Goal: Task Accomplishment & Management: Use online tool/utility

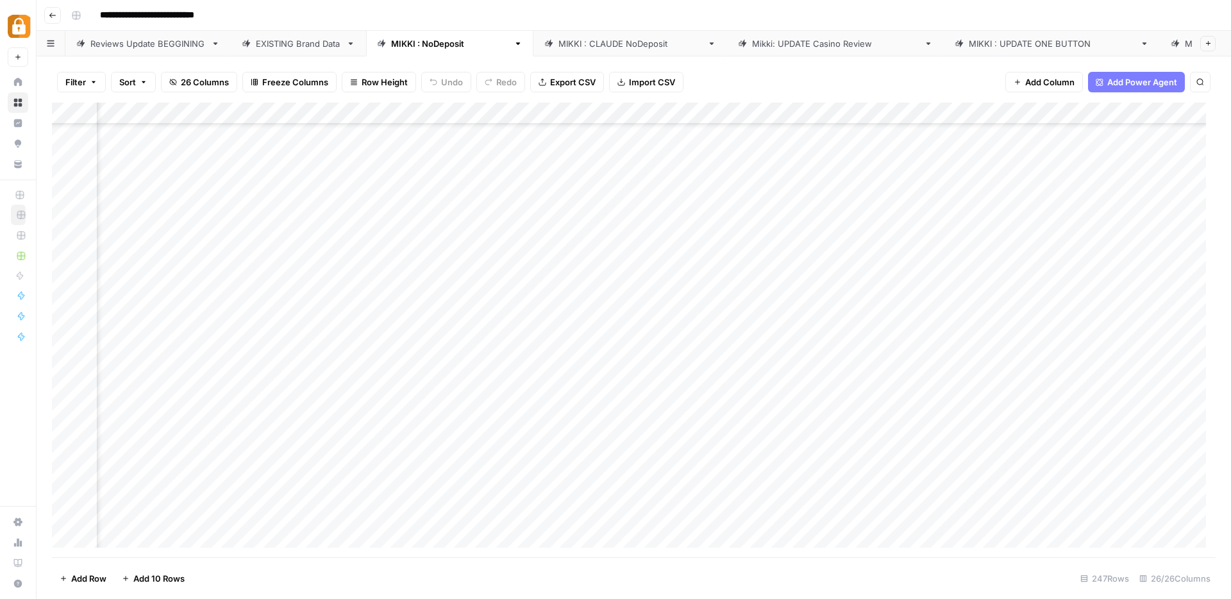
scroll to position [4131, 833]
click at [65, 231] on div "Add Column" at bounding box center [634, 330] width 1164 height 455
click at [320, 232] on div "Add Column" at bounding box center [634, 330] width 1164 height 455
click at [63, 233] on div "Add Column" at bounding box center [634, 330] width 1164 height 455
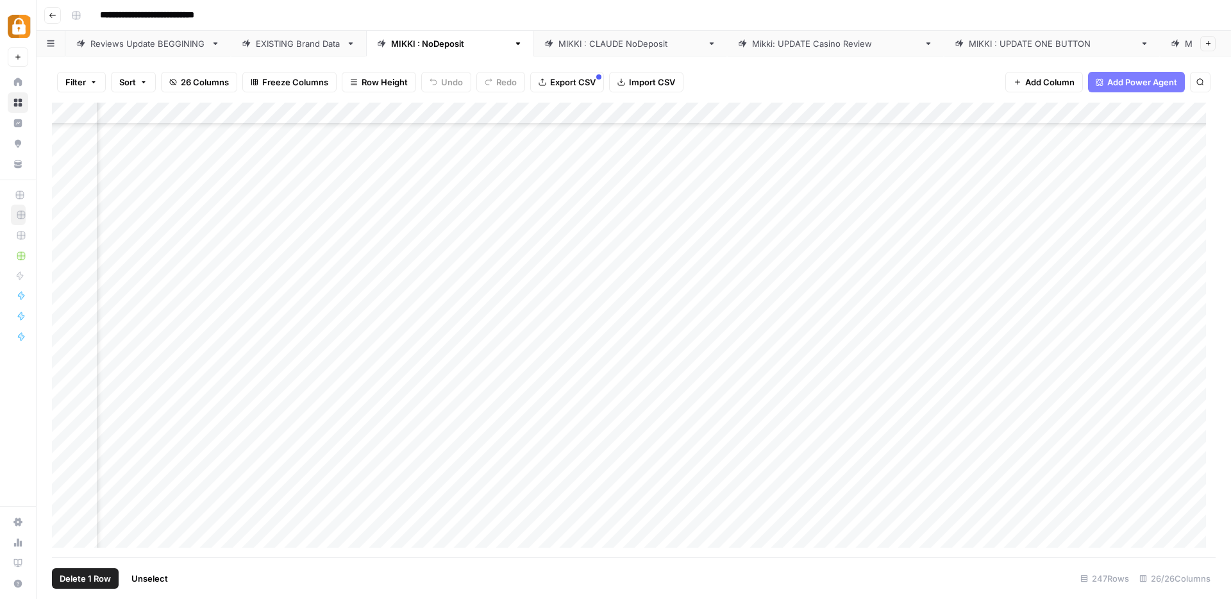
scroll to position [4131, 737]
click at [666, 233] on div "Add Column" at bounding box center [634, 330] width 1164 height 455
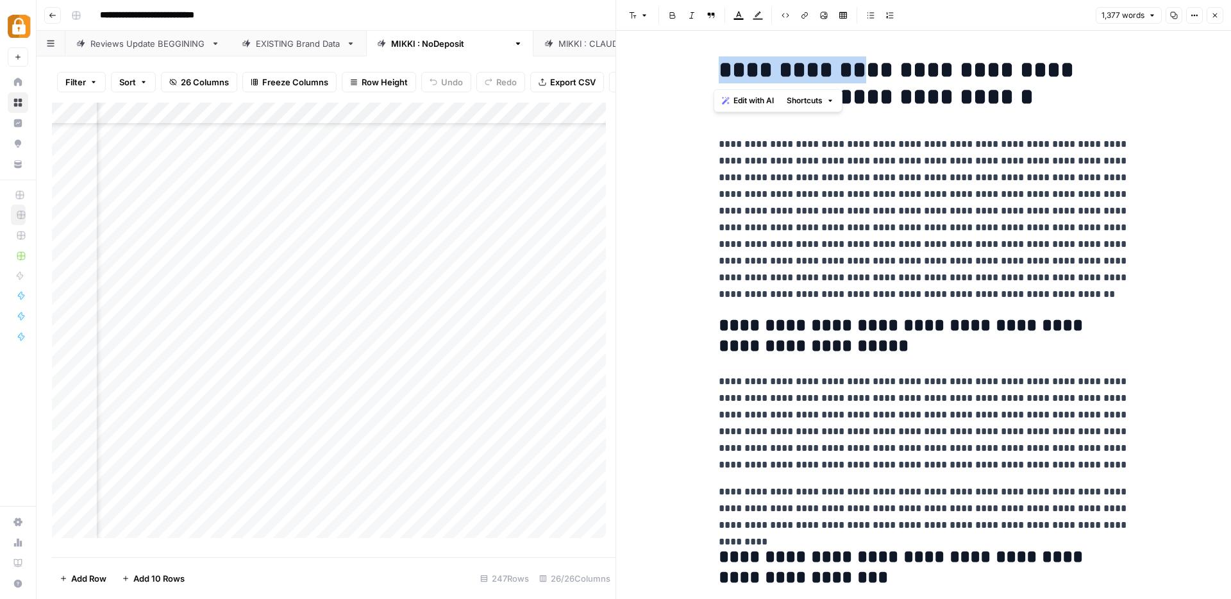
drag, startPoint x: 717, startPoint y: 77, endPoint x: 847, endPoint y: 72, distance: 129.6
click at [847, 72] on h1 "**********" at bounding box center [924, 83] width 410 height 54
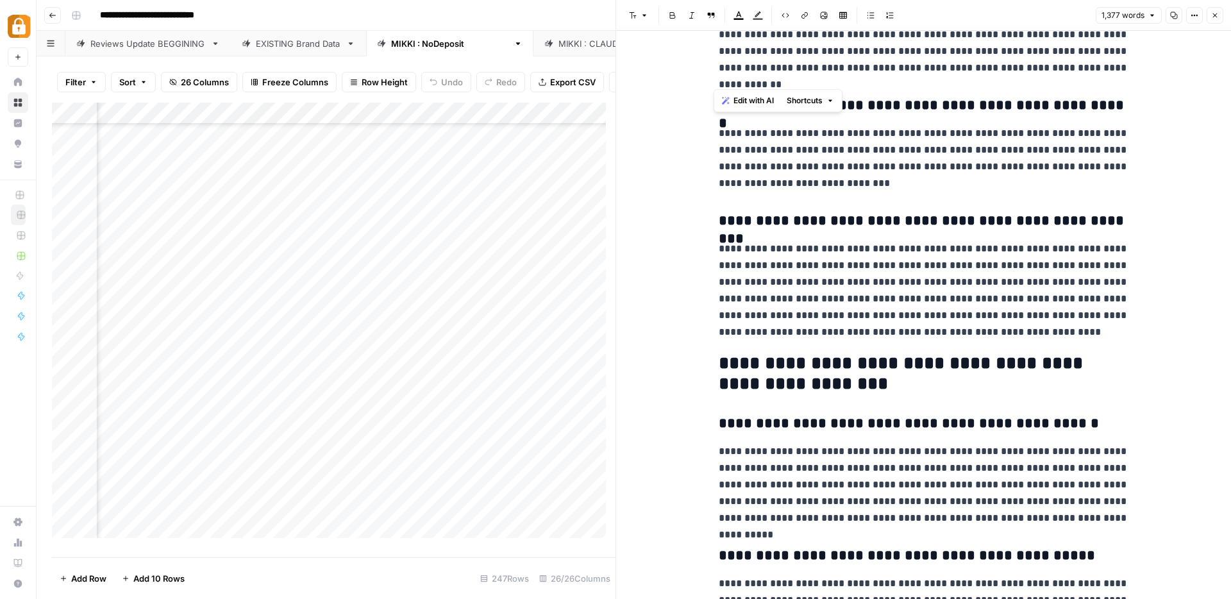
scroll to position [1435, 0]
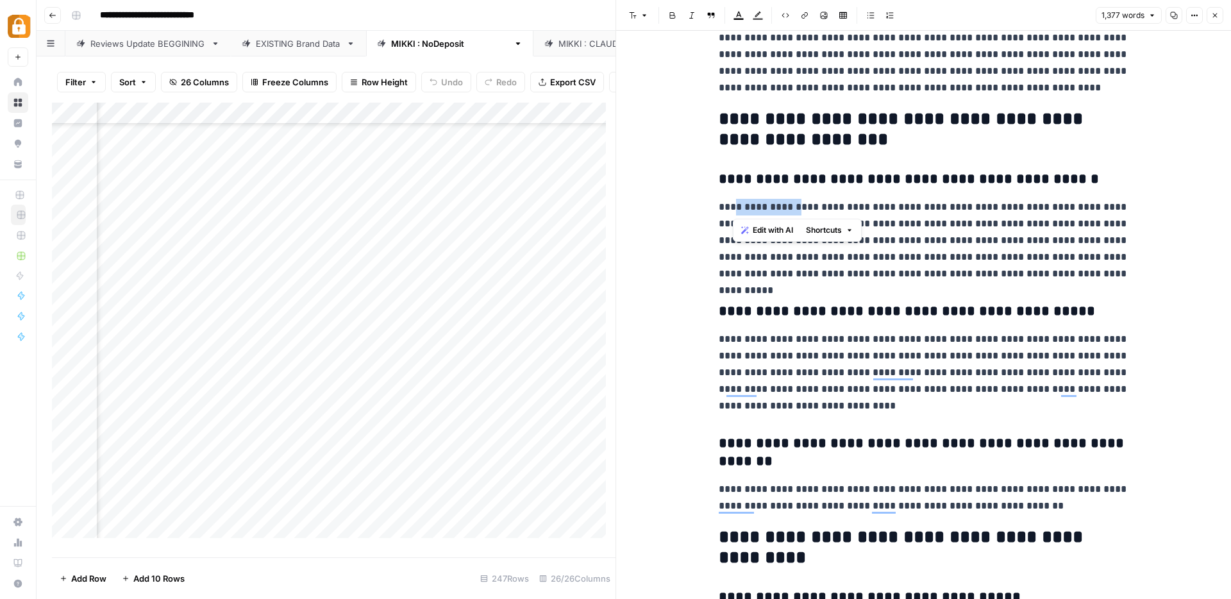
drag, startPoint x: 734, startPoint y: 207, endPoint x: 790, endPoint y: 205, distance: 56.5
click at [790, 205] on p "**********" at bounding box center [924, 240] width 410 height 83
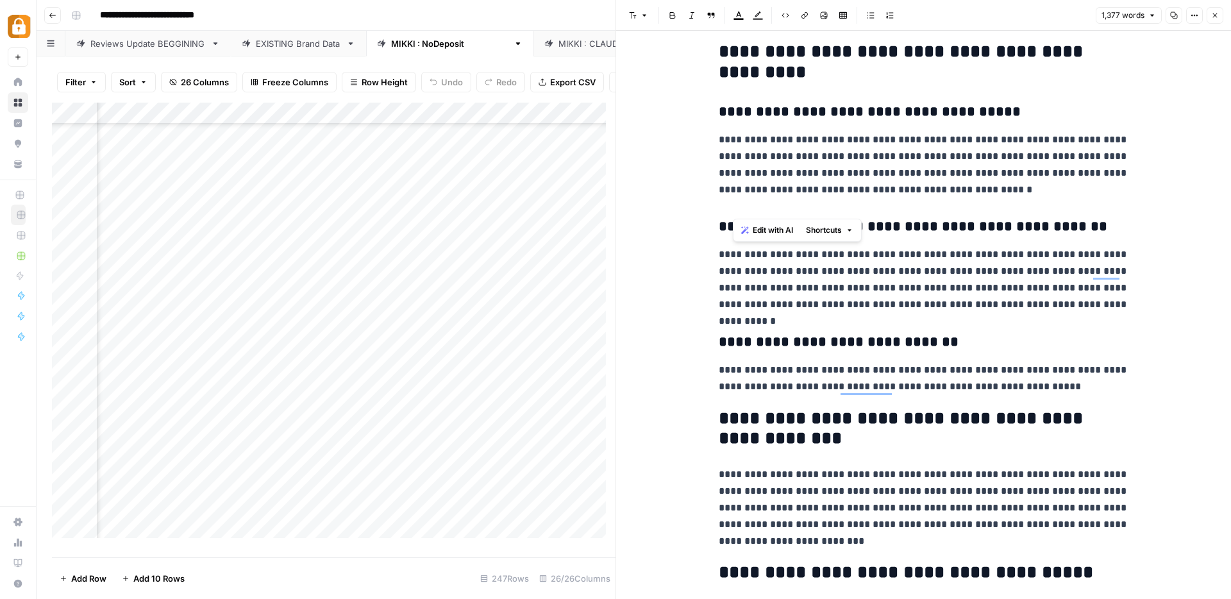
scroll to position [0, 0]
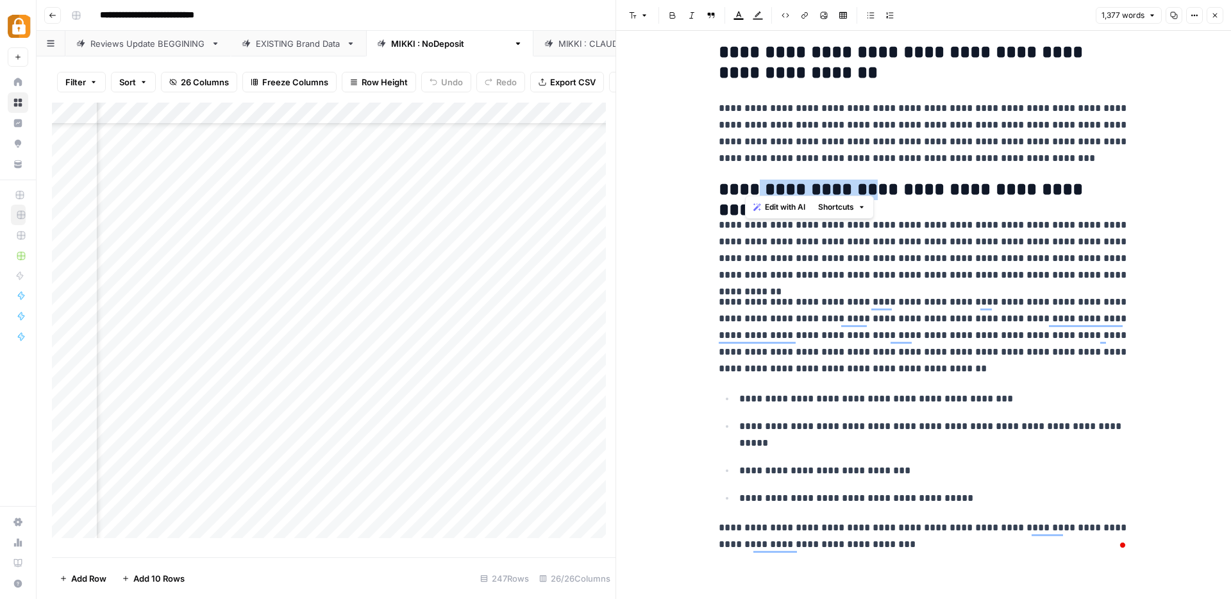
drag, startPoint x: 747, startPoint y: 176, endPoint x: 856, endPoint y: 182, distance: 109.2
click at [856, 182] on h2 "**********" at bounding box center [924, 190] width 410 height 21
click at [1217, 17] on icon "button" at bounding box center [1215, 16] width 8 height 8
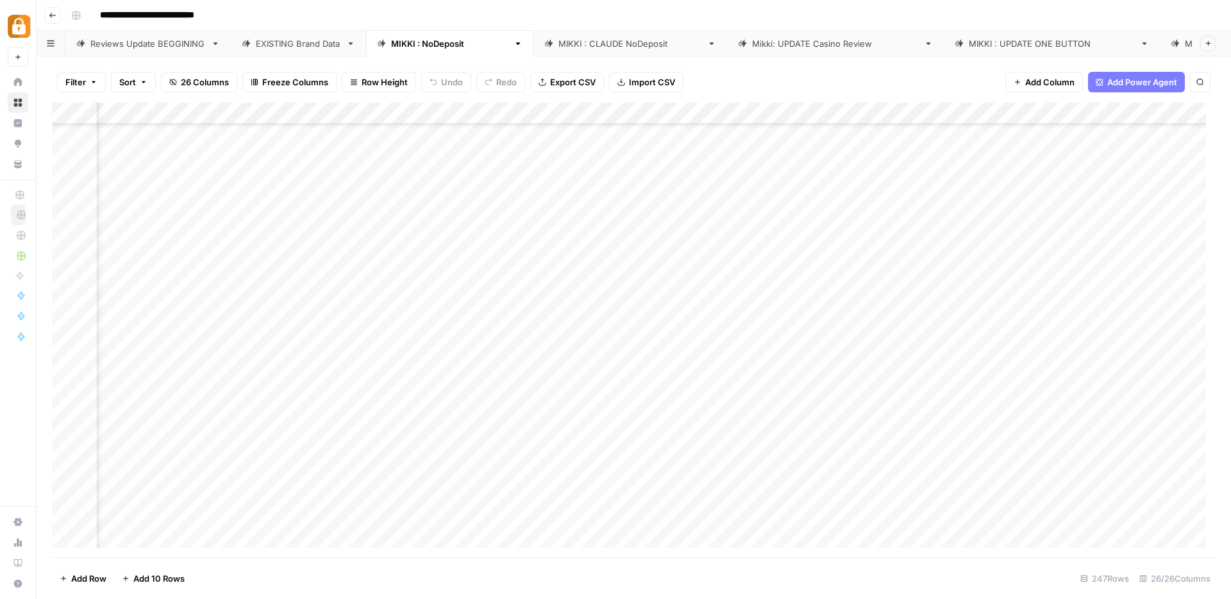
click at [905, 233] on div "Add Column" at bounding box center [634, 330] width 1164 height 455
click at [65, 233] on div "Add Column" at bounding box center [634, 330] width 1164 height 455
click at [841, 114] on div "Add Column" at bounding box center [634, 330] width 1164 height 455
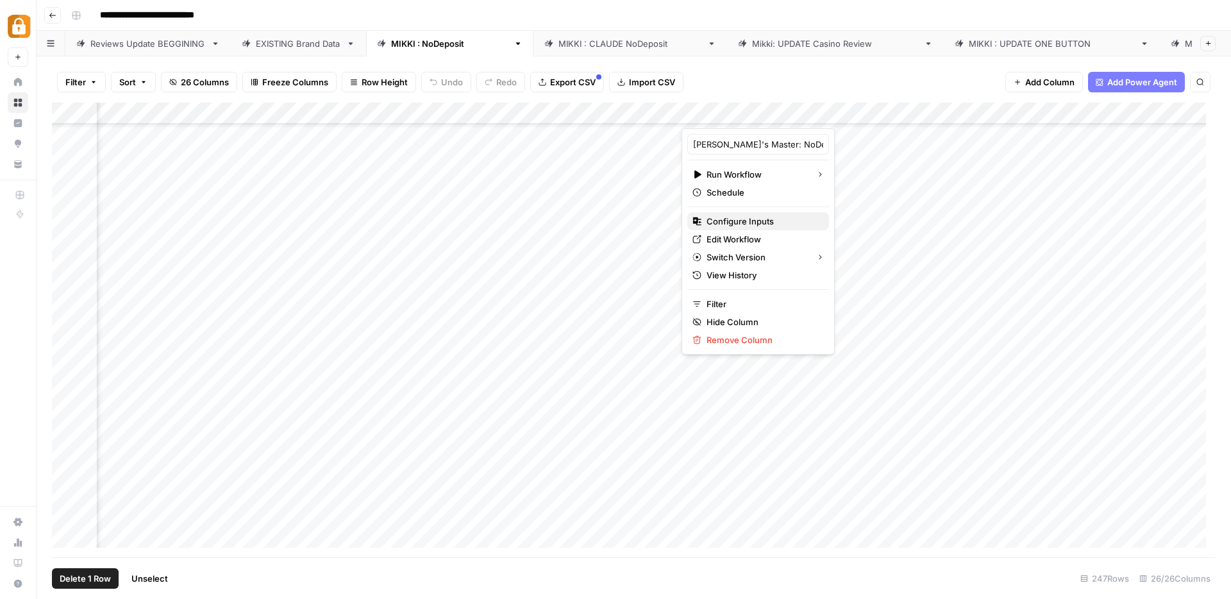
click at [762, 219] on span "Configure Inputs" at bounding box center [763, 221] width 112 height 13
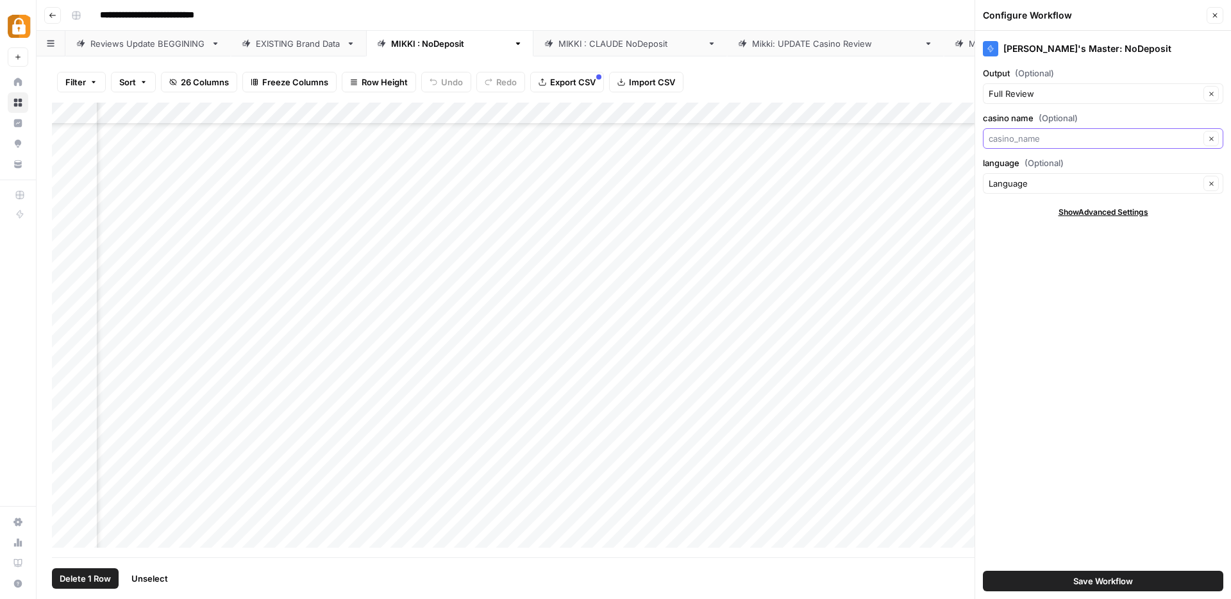
click at [1164, 137] on input "casino name (Optional)" at bounding box center [1094, 138] width 211 height 13
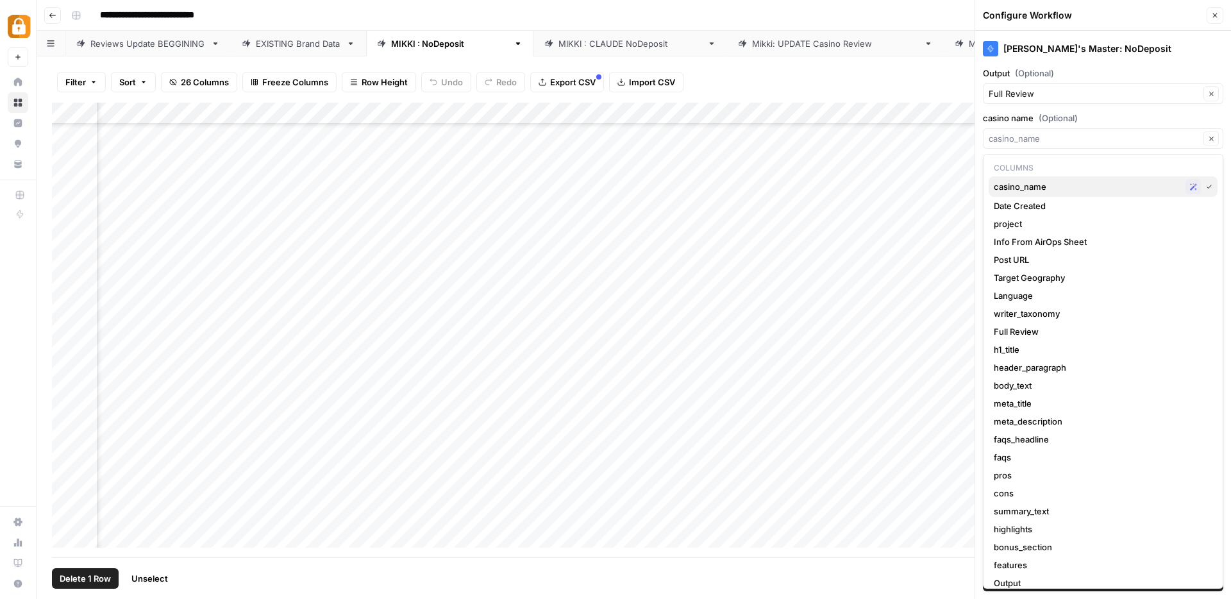
click at [1071, 191] on span "casino_name" at bounding box center [1087, 186] width 187 height 13
type input "casino_name"
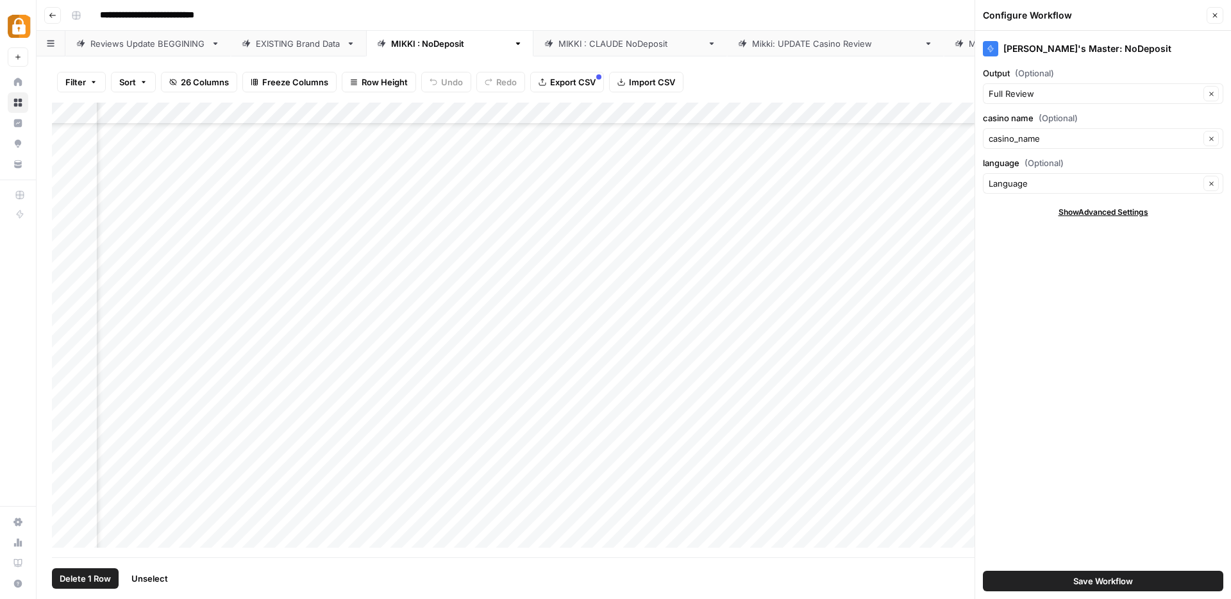
click at [1135, 580] on button "Save Workflow" at bounding box center [1103, 581] width 240 height 21
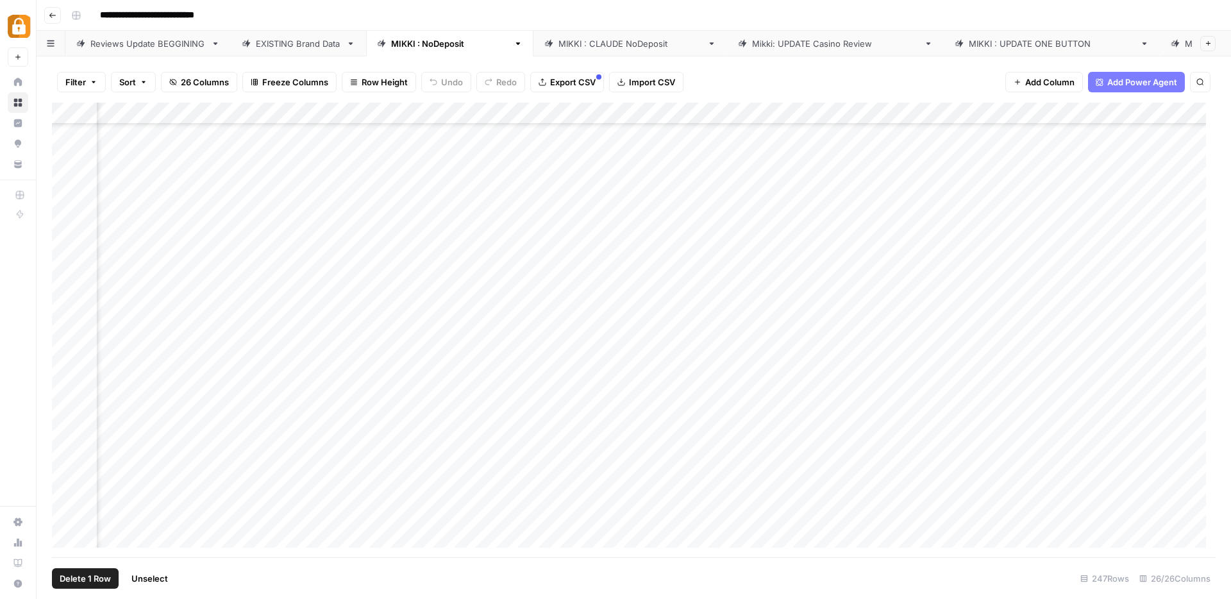
click at [842, 115] on div "Add Column" at bounding box center [634, 330] width 1164 height 455
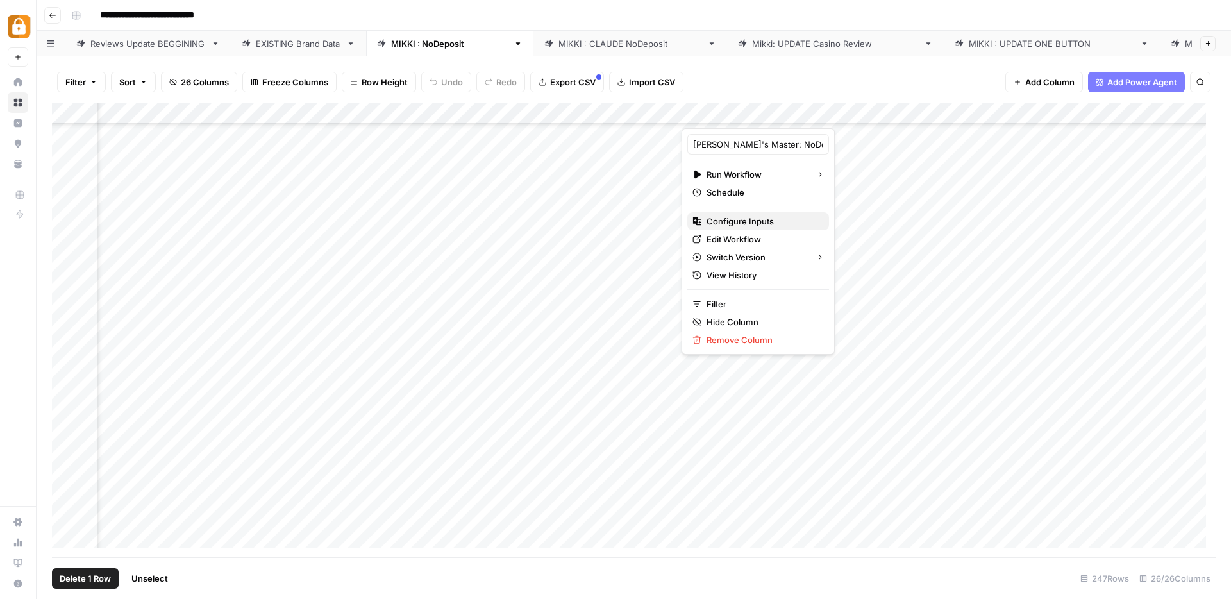
click at [742, 217] on span "Configure Inputs" at bounding box center [763, 221] width 112 height 13
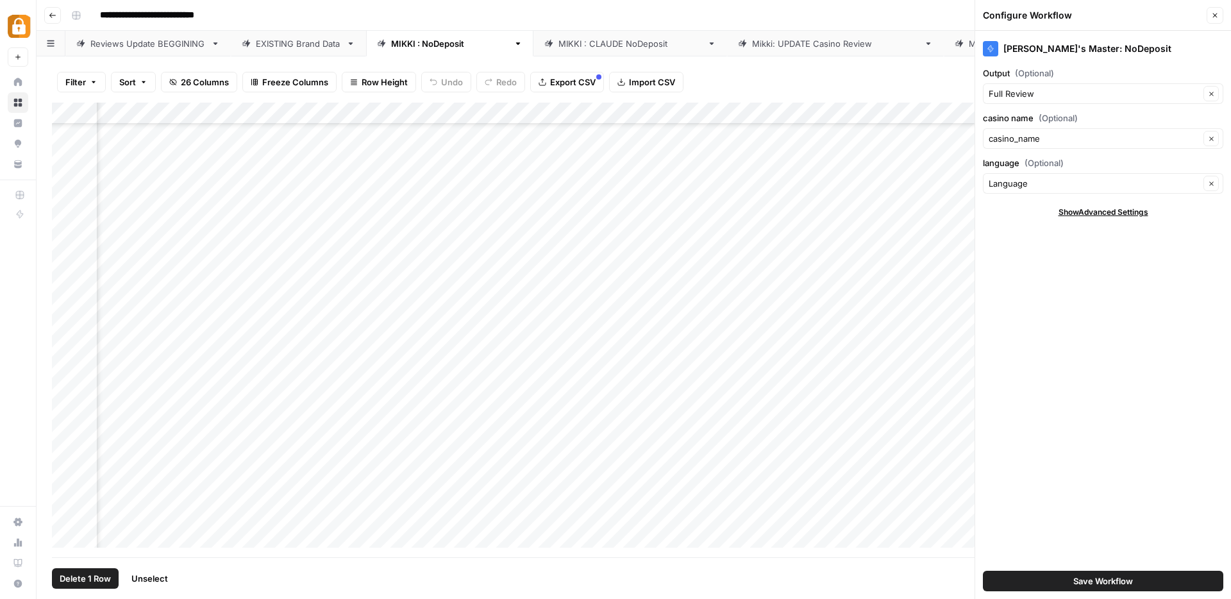
scroll to position [3703, 737]
click at [1220, 16] on button "Close" at bounding box center [1215, 15] width 17 height 17
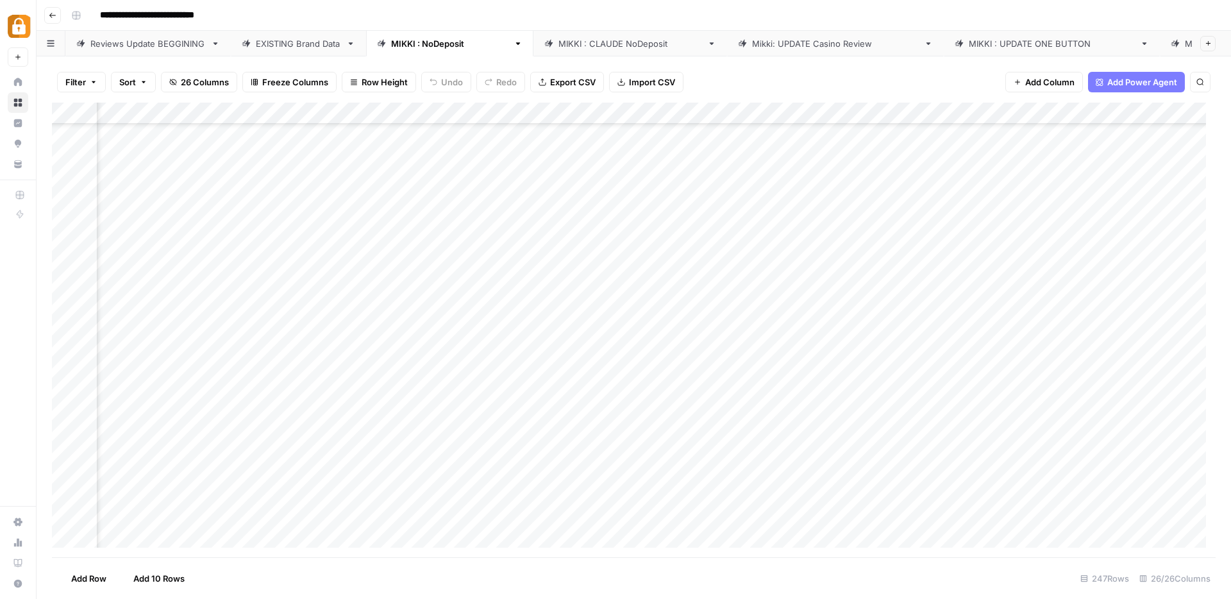
click at [642, 314] on div "Add Column" at bounding box center [634, 330] width 1164 height 455
click at [671, 311] on div "Add Column" at bounding box center [634, 330] width 1164 height 455
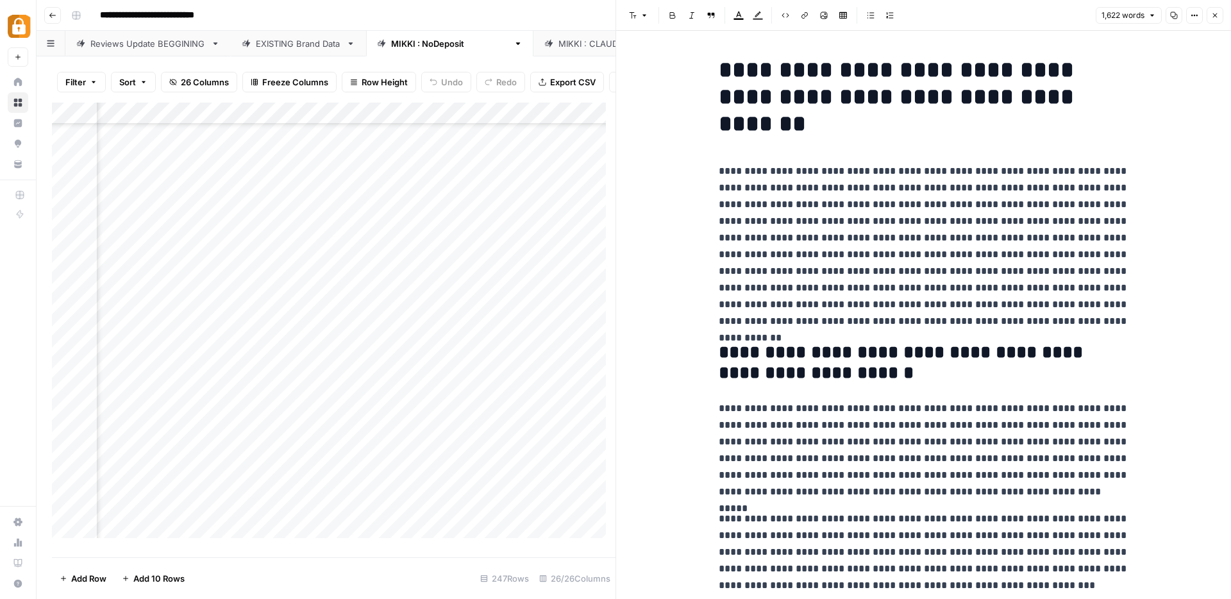
click at [1195, 13] on icon "button" at bounding box center [1195, 16] width 8 height 8
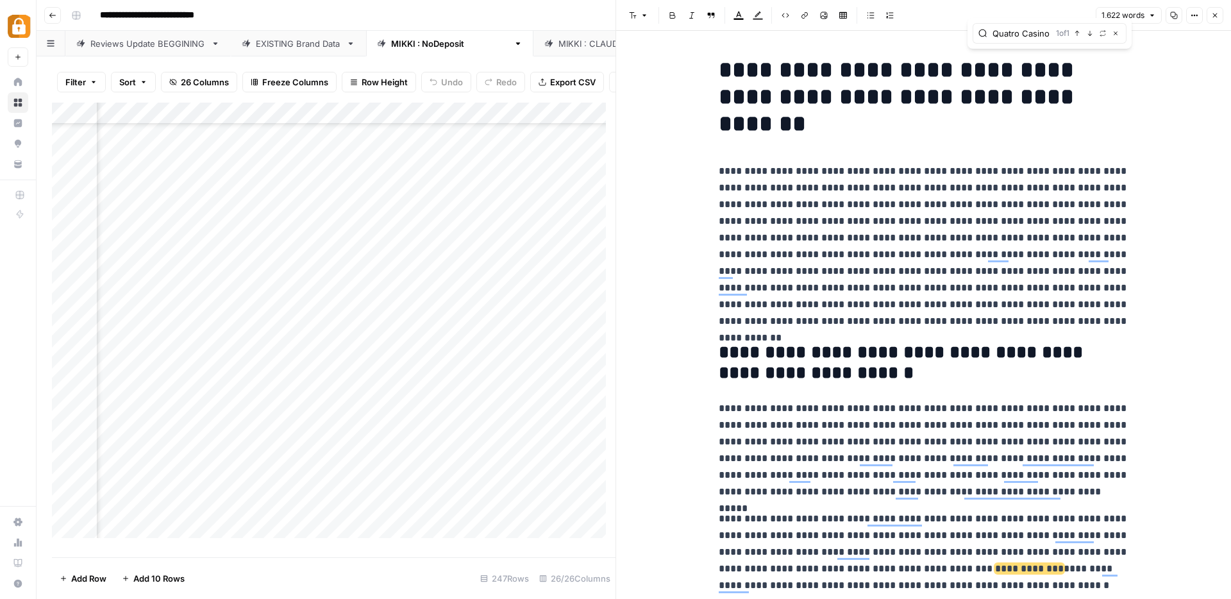
type input "Quatro Casino"
click at [929, 577] on p "**********" at bounding box center [924, 551] width 410 height 83
drag, startPoint x: 928, startPoint y: 569, endPoint x: 856, endPoint y: 572, distance: 72.5
click at [856, 572] on p "**********" at bounding box center [924, 551] width 410 height 83
click at [1216, 15] on icon "button" at bounding box center [1215, 15] width 4 height 4
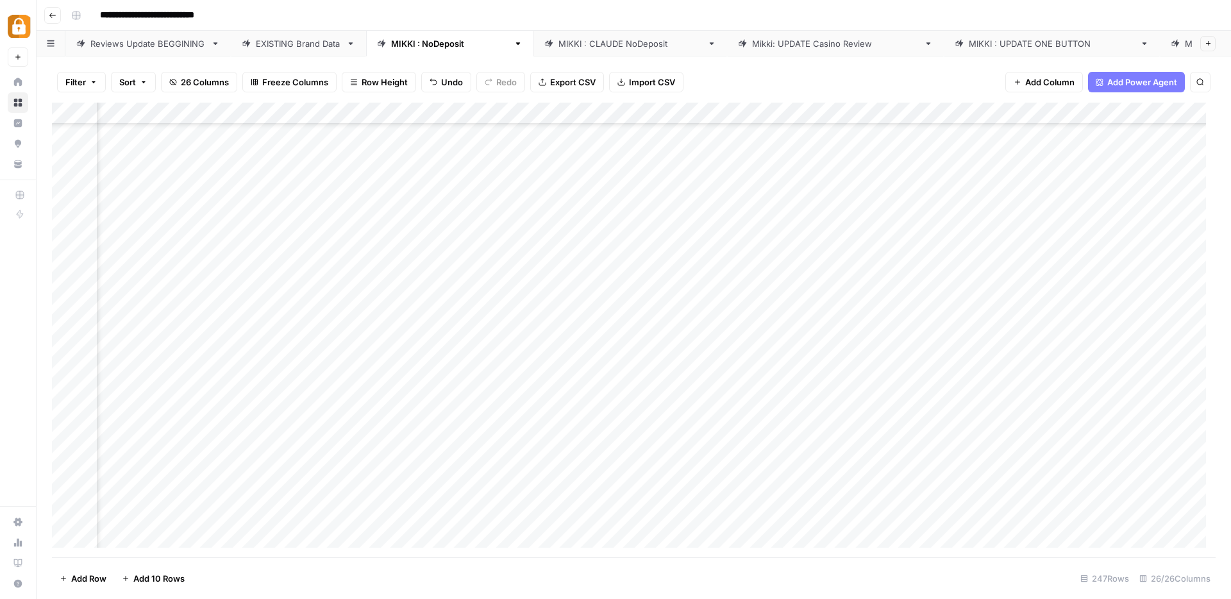
scroll to position [3877, 737]
click at [69, 487] on div "Add Column" at bounding box center [634, 330] width 1164 height 455
click at [855, 485] on div "Add Column" at bounding box center [634, 330] width 1164 height 455
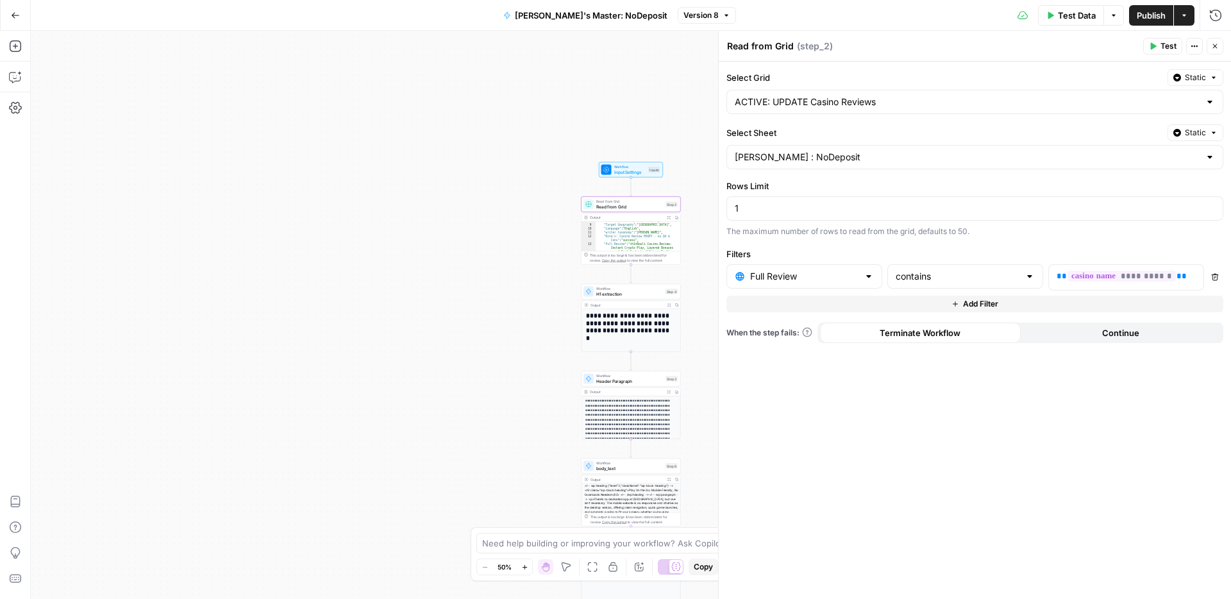
scroll to position [87, 0]
click at [626, 172] on span "Input Settings" at bounding box center [630, 172] width 32 height 6
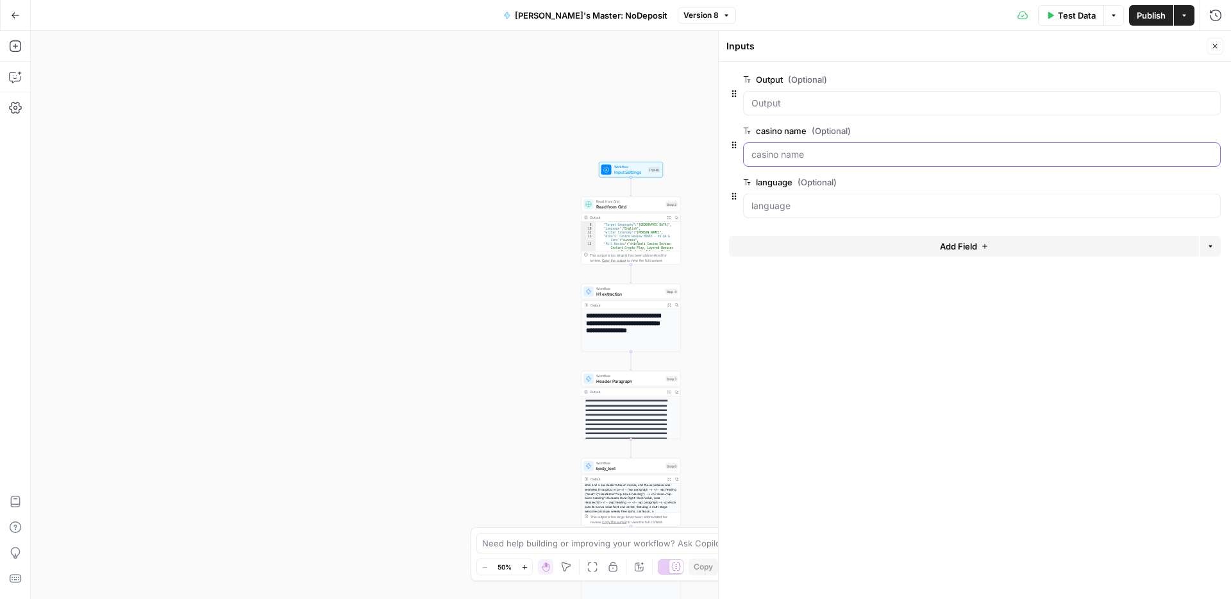
click at [786, 160] on name "casino name (Optional)" at bounding box center [981, 154] width 461 height 13
click at [798, 151] on name "casino name (Optional)" at bounding box center [981, 154] width 461 height 13
click at [893, 157] on name "casino name (Optional)" at bounding box center [981, 154] width 461 height 13
click at [776, 156] on name "casino name (Optional)" at bounding box center [981, 154] width 461 height 13
click at [843, 153] on name "casino name (Optional)" at bounding box center [981, 154] width 461 height 13
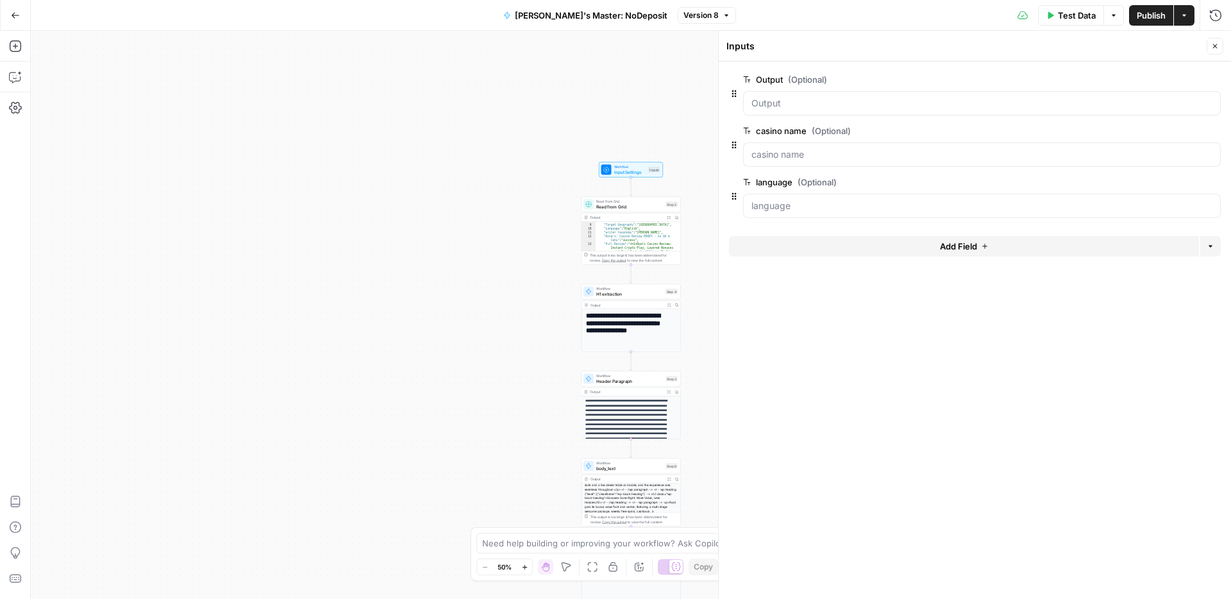
click at [1070, 18] on span "Test Data" at bounding box center [1077, 15] width 38 height 13
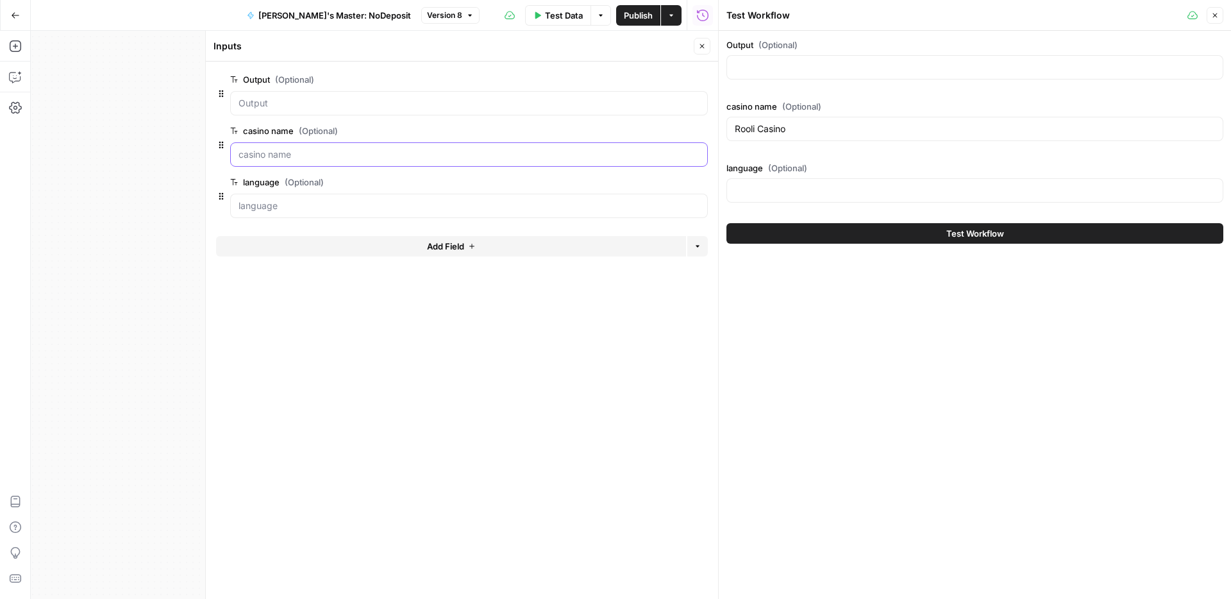
click at [265, 156] on name "casino name (Optional)" at bounding box center [469, 154] width 461 height 13
drag, startPoint x: 806, startPoint y: 130, endPoint x: 727, endPoint y: 126, distance: 79.0
click at [727, 126] on div "Rooli Casino" at bounding box center [974, 129] width 497 height 24
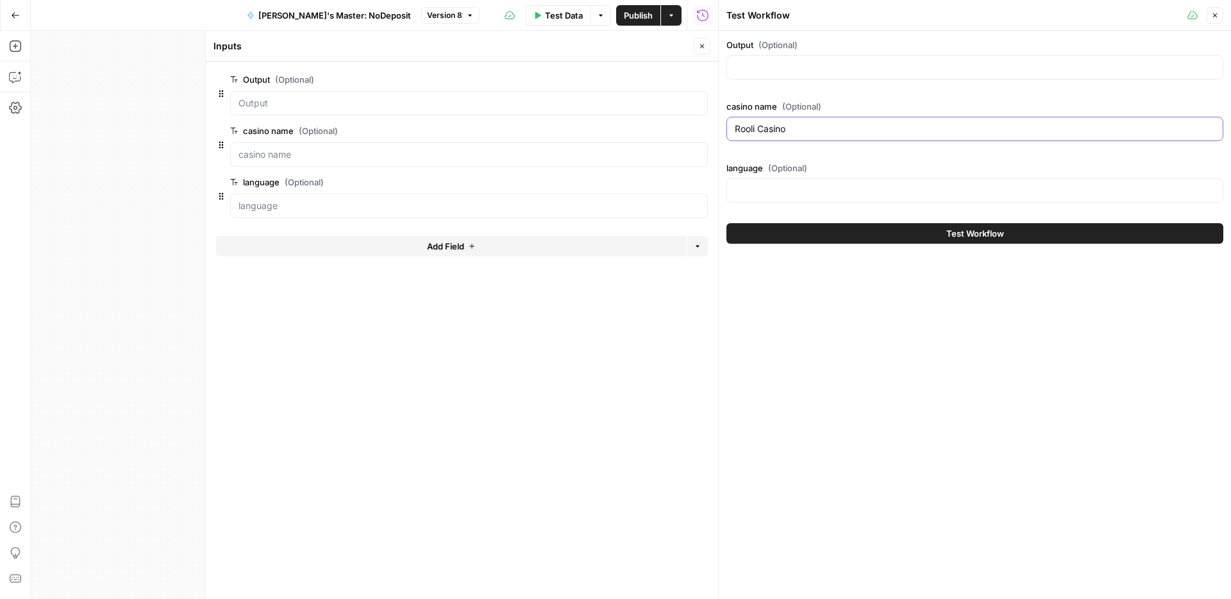
paste input "Quatro"
type input "Quatro Casino"
click at [923, 232] on button "Test Workflow" at bounding box center [974, 233] width 497 height 21
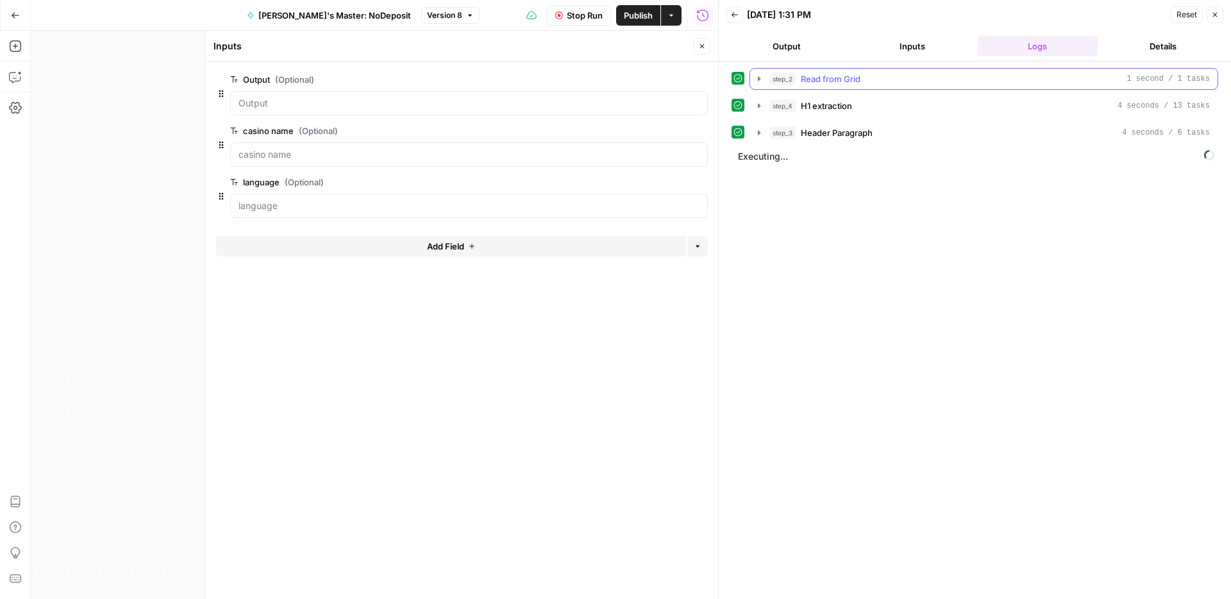
click at [757, 78] on icon "button" at bounding box center [759, 79] width 10 height 10
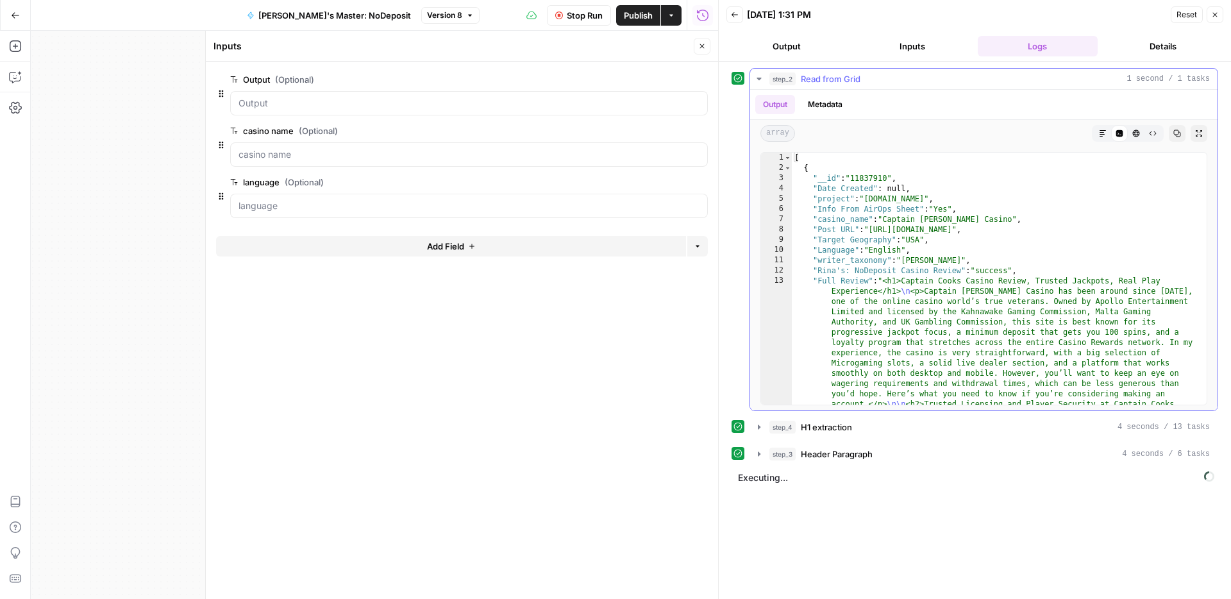
click at [825, 110] on button "Metadata" at bounding box center [825, 104] width 50 height 19
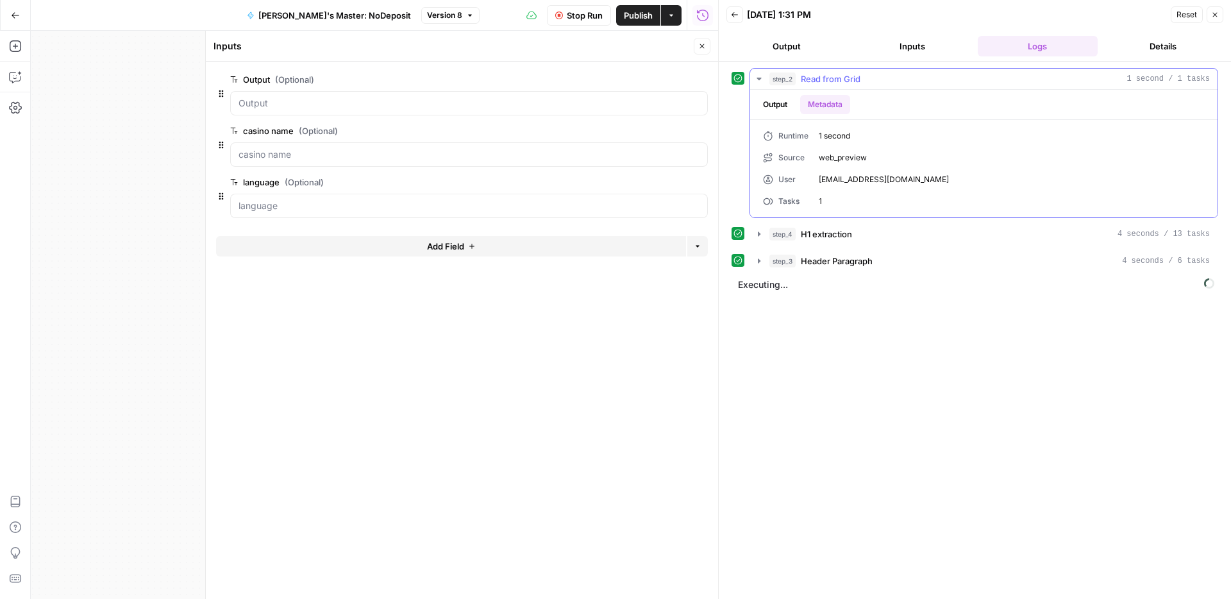
click at [787, 108] on button "Output" at bounding box center [775, 104] width 40 height 19
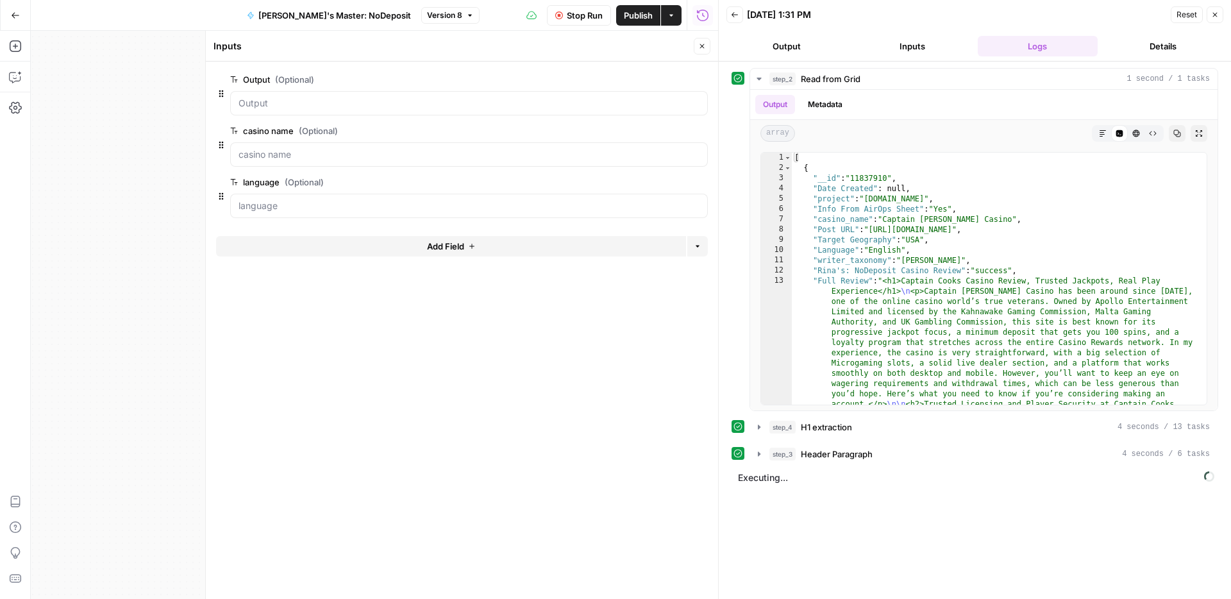
click at [1216, 13] on icon "button" at bounding box center [1215, 15] width 4 height 4
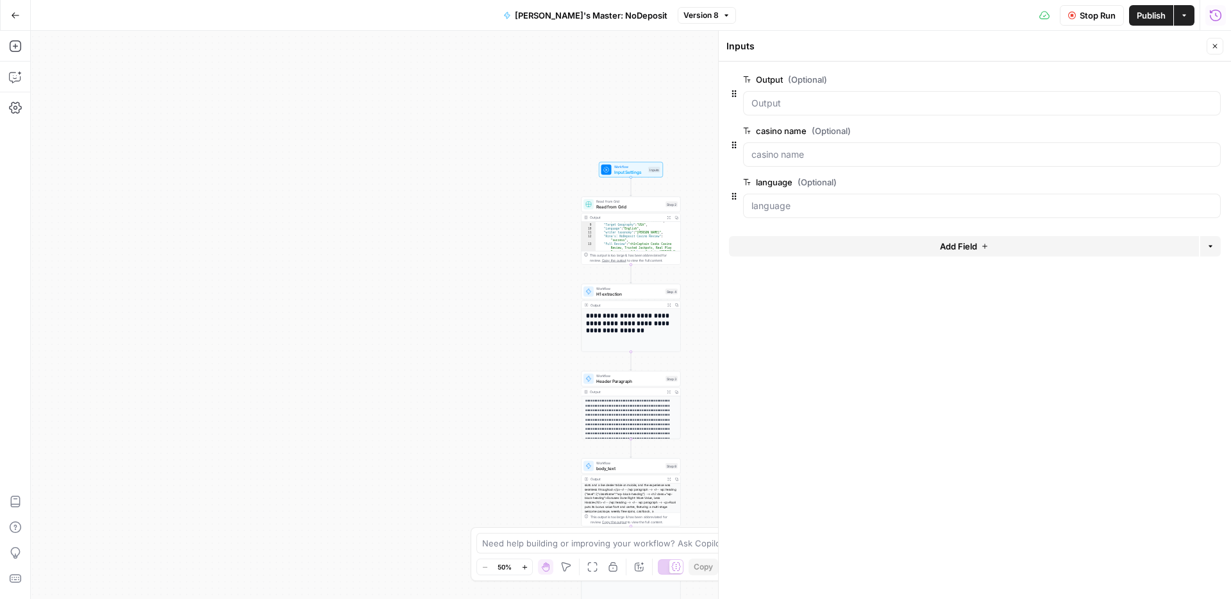
click at [1220, 47] on button "Close" at bounding box center [1215, 46] width 17 height 17
click at [632, 208] on span "Read from Grid" at bounding box center [629, 206] width 67 height 6
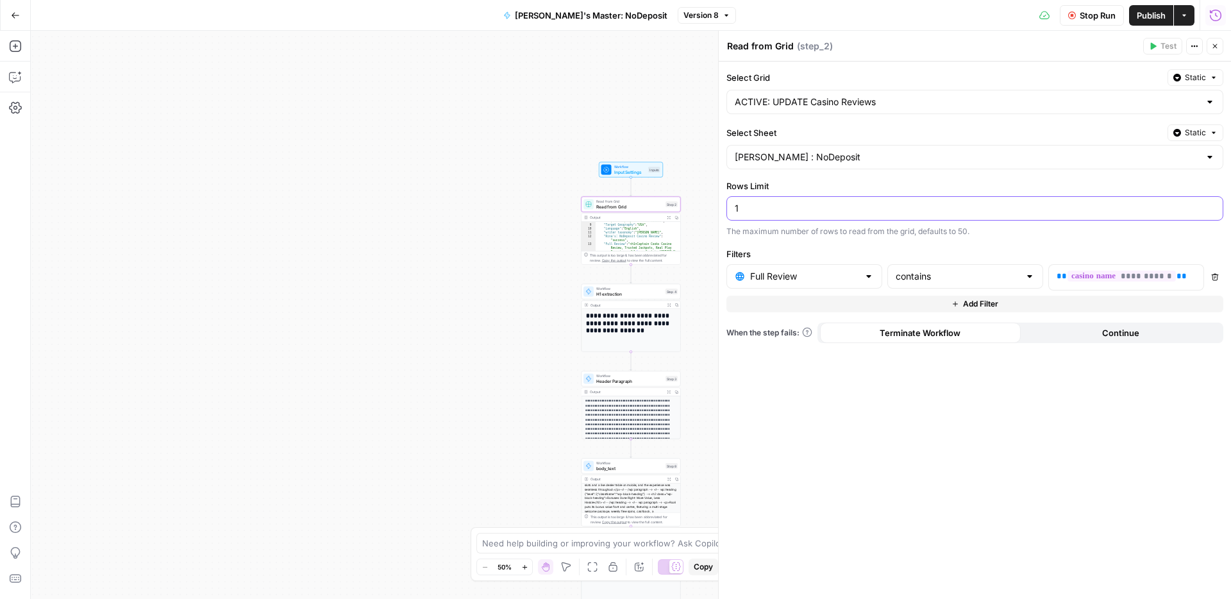
click at [768, 207] on input "1" at bounding box center [975, 208] width 480 height 13
click at [1218, 48] on icon "button" at bounding box center [1215, 46] width 8 height 8
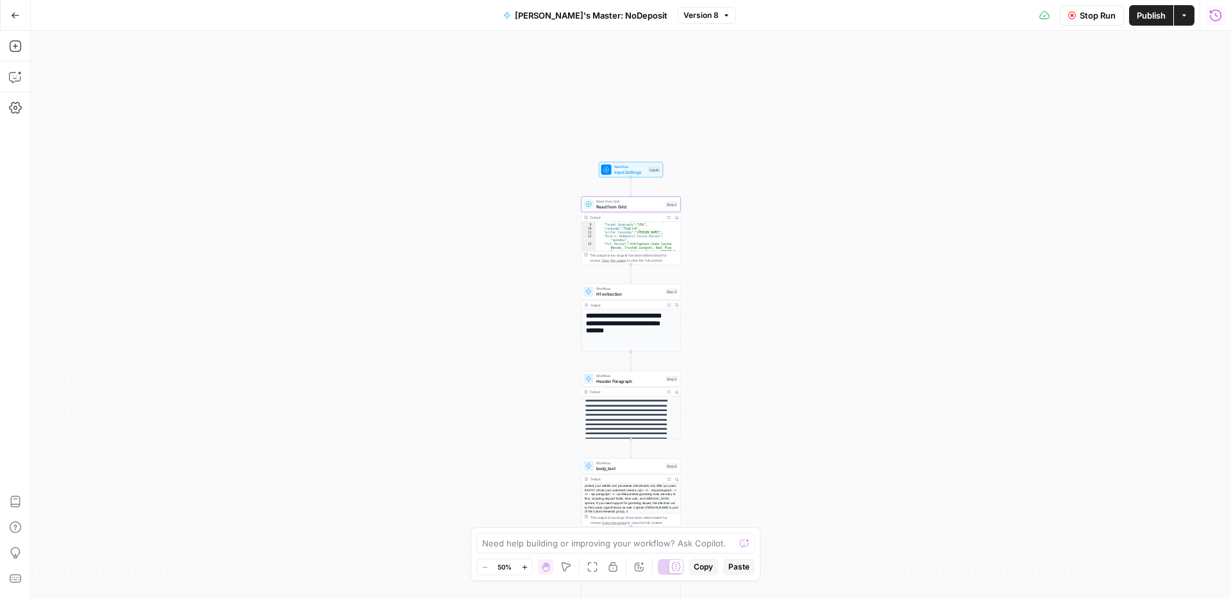
click at [1082, 16] on span "Stop Run" at bounding box center [1098, 15] width 36 height 13
click at [1062, 16] on span "Test Data" at bounding box center [1077, 15] width 38 height 13
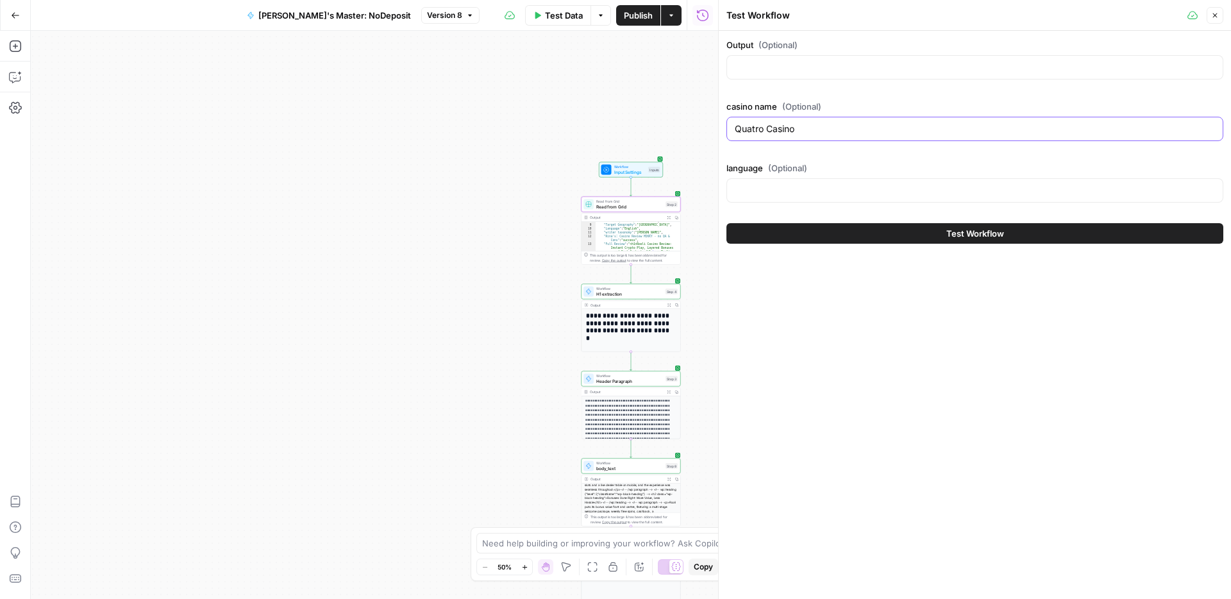
click at [807, 132] on input "Quatro Casino" at bounding box center [975, 128] width 480 height 13
click at [938, 238] on button "Test Workflow" at bounding box center [974, 233] width 497 height 21
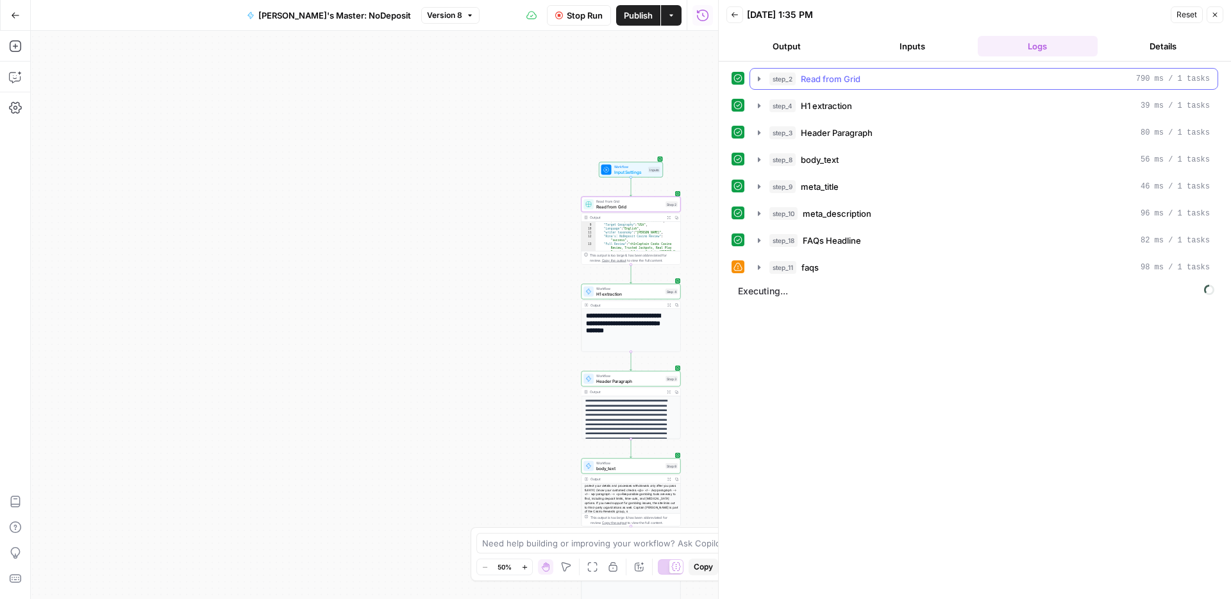
click at [758, 80] on icon "button" at bounding box center [759, 78] width 3 height 4
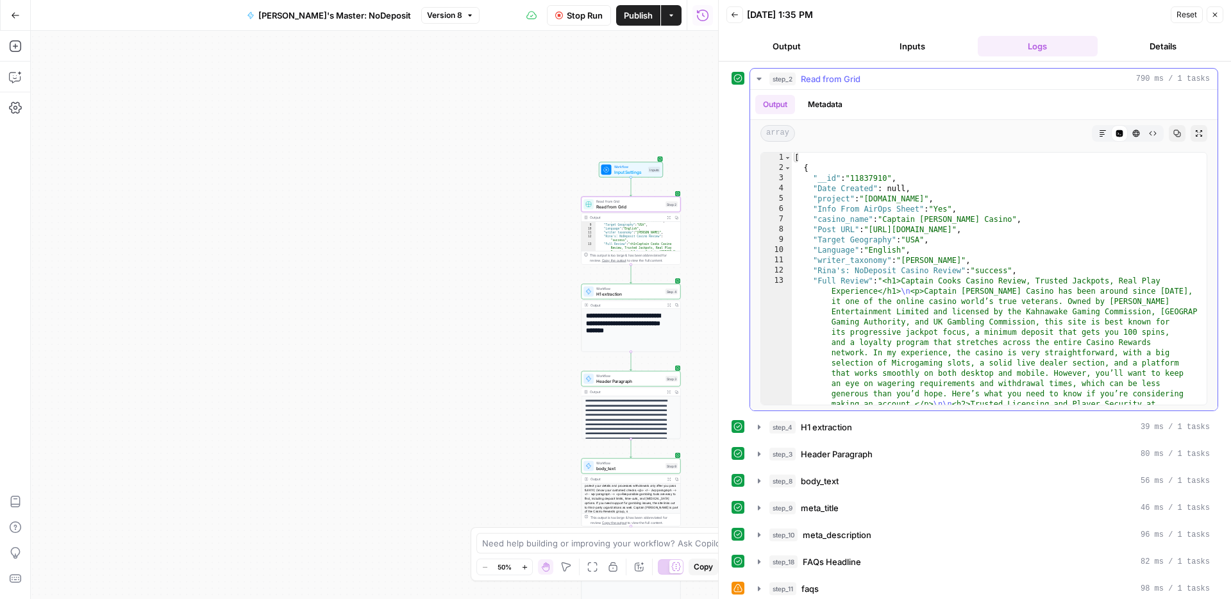
type textarea "**********"
drag, startPoint x: 905, startPoint y: 221, endPoint x: 975, endPoint y: 222, distance: 70.6
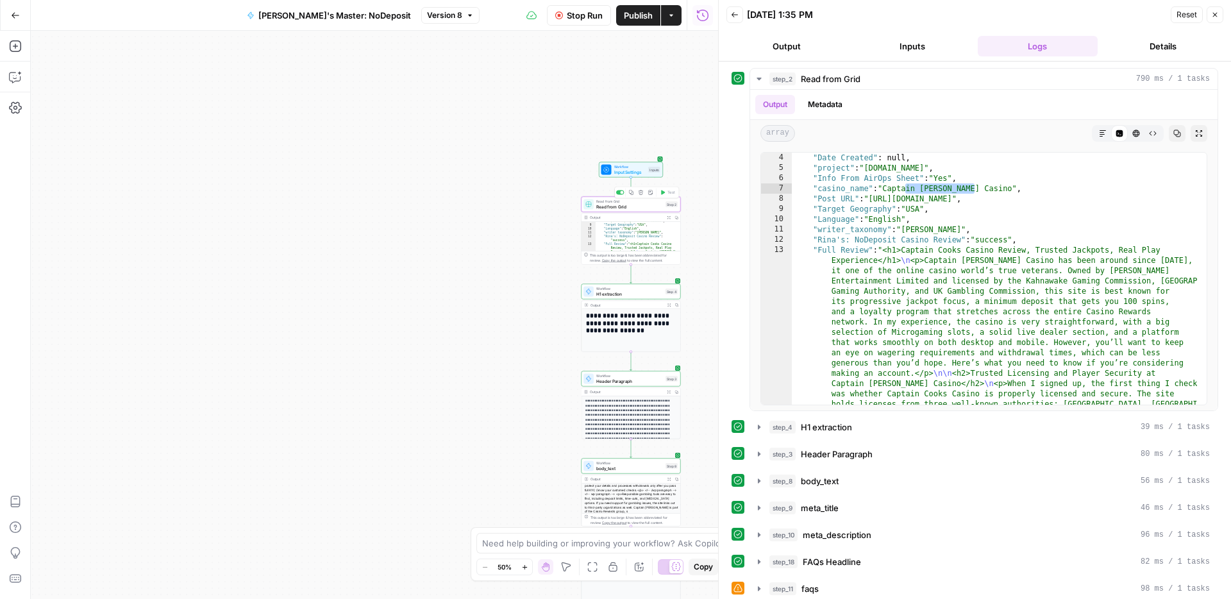
click at [621, 204] on span "Read from Grid" at bounding box center [629, 206] width 67 height 6
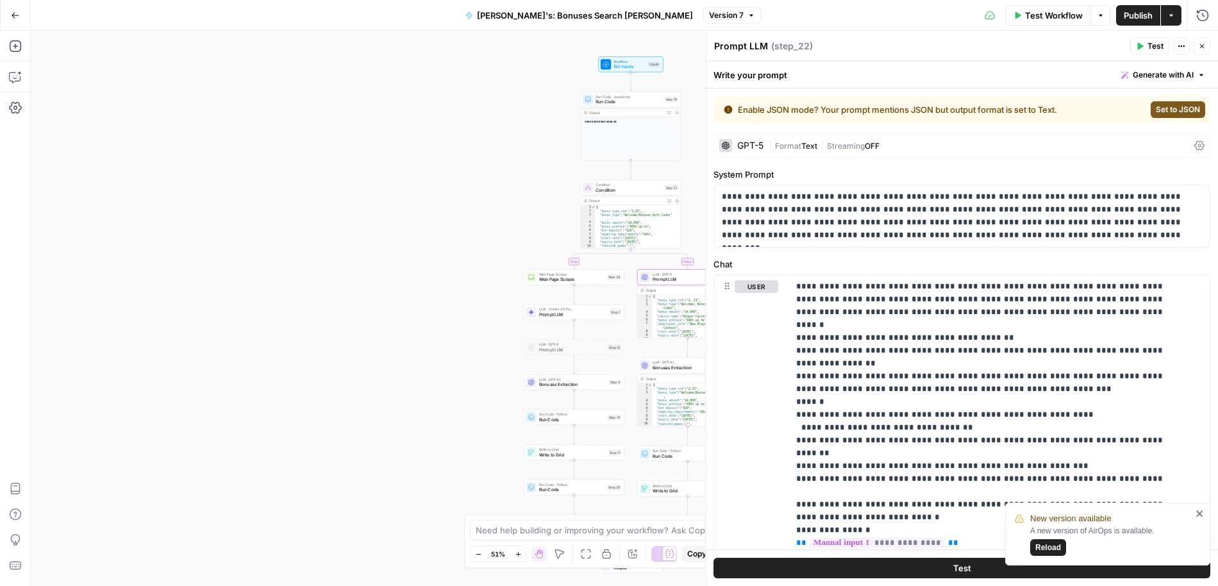
scroll to position [3462, 0]
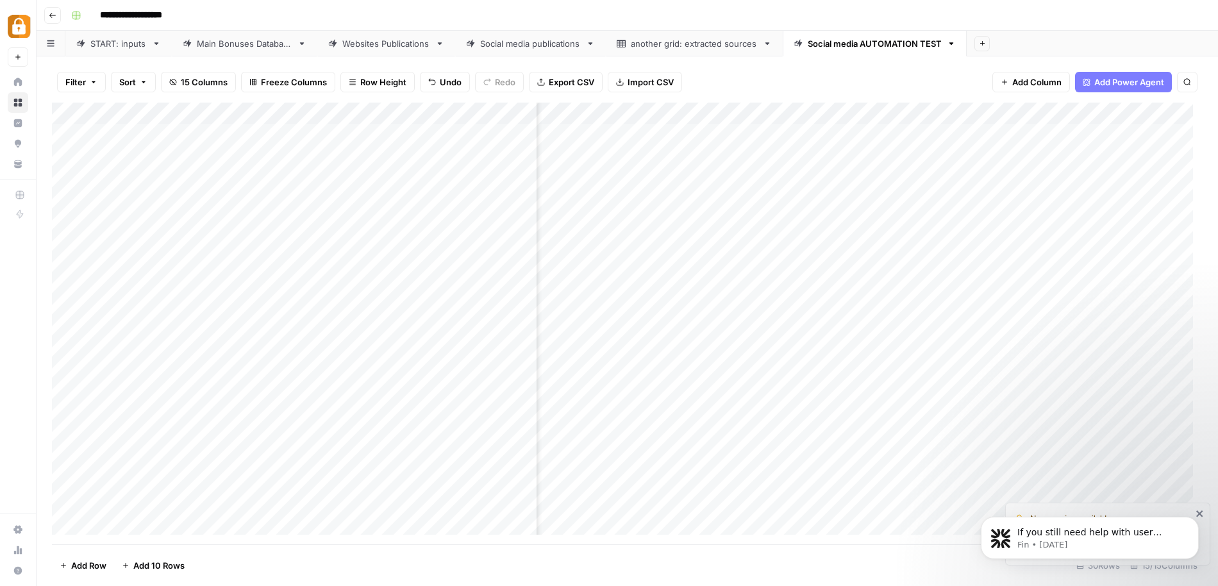
scroll to position [0, 969]
